Goal: Find specific page/section: Find specific page/section

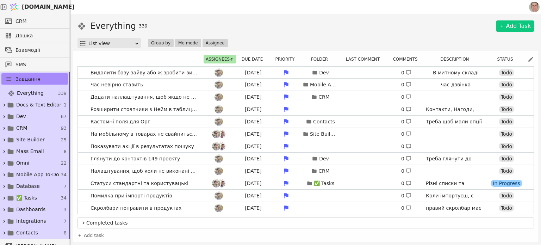
click at [48, 5] on span "[DOMAIN_NAME]" at bounding box center [48, 7] width 53 height 8
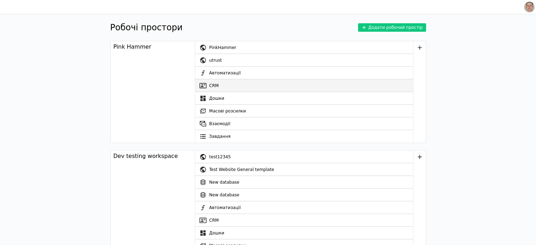
click at [243, 85] on link "CRM" at bounding box center [304, 85] width 218 height 13
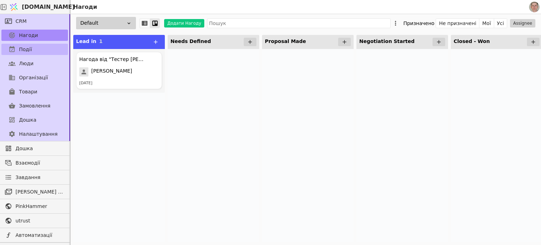
click at [38, 49] on link "Події" at bounding box center [34, 49] width 67 height 11
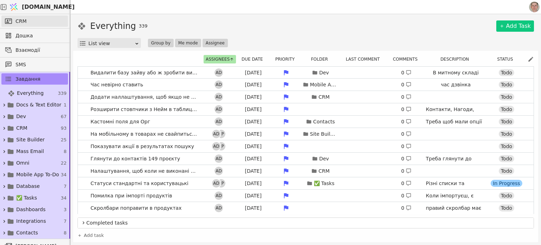
click at [41, 22] on link "CRM" at bounding box center [34, 21] width 67 height 11
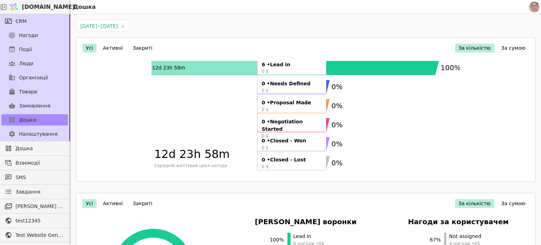
click at [438, 173] on icon "100% 0% 0% 0% 0% 0%" at bounding box center [393, 118] width 134 height 114
drag, startPoint x: 41, startPoint y: 34, endPoint x: 179, endPoint y: 32, distance: 138.2
click at [41, 33] on link "Нагоди" at bounding box center [34, 35] width 67 height 11
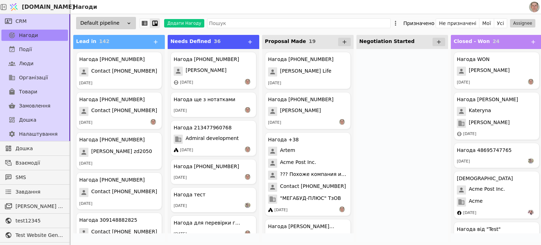
click at [473, 5] on div "Нагоди" at bounding box center [299, 7] width 458 height 14
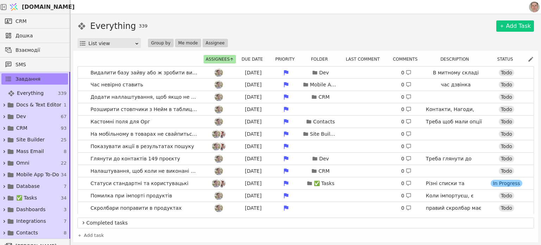
click at [252, 36] on div "Everything 339 Add Task List view Group by Me mode Assignee" at bounding box center [306, 34] width 457 height 28
